Goal: Go to known website: Access a specific website the user already knows

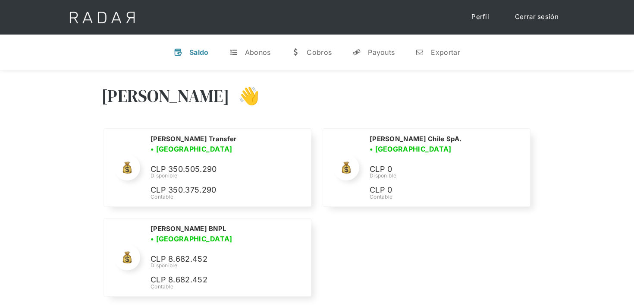
scroll to position [22, 0]
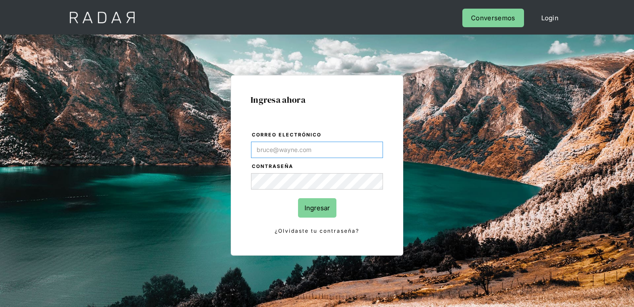
type input "[EMAIL_ADDRESS][PERSON_NAME][DOMAIN_NAME]"
click at [315, 208] on input "Ingresar" at bounding box center [317, 207] width 38 height 19
